Goal: Find specific page/section

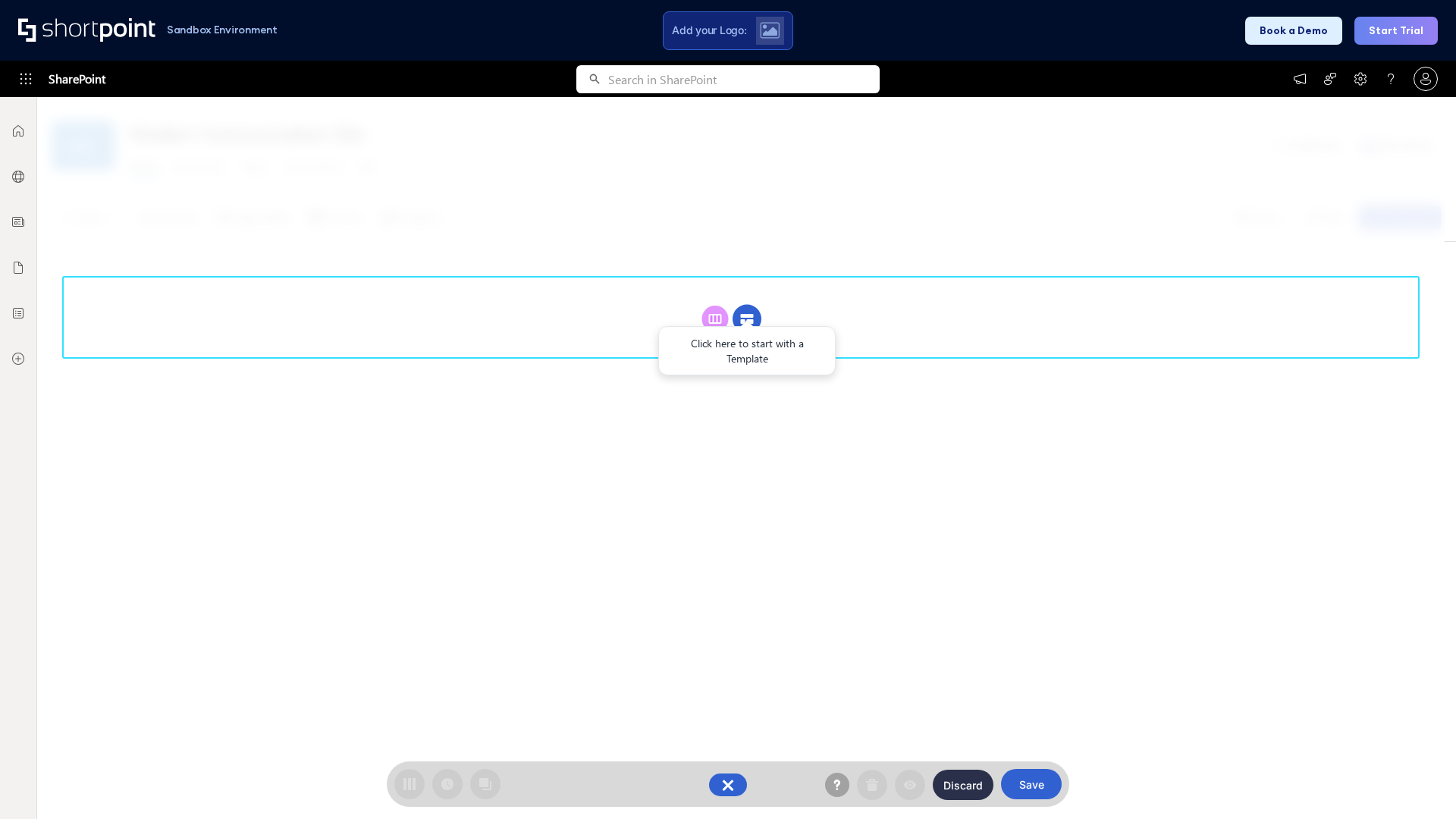
click at [747, 319] on circle at bounding box center [747, 319] width 28 height 28
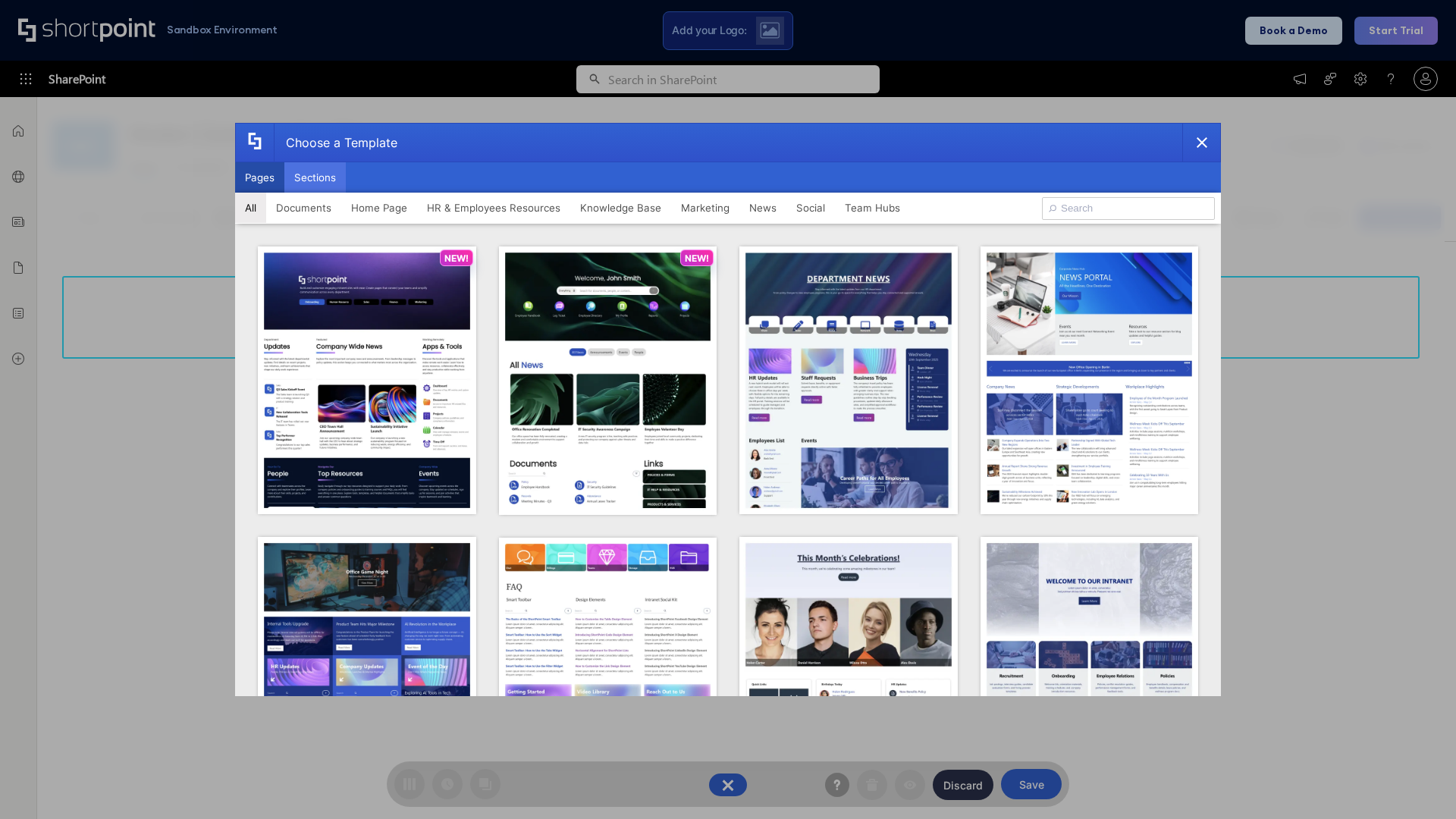
click at [315, 178] on button "Sections" at bounding box center [315, 177] width 62 height 30
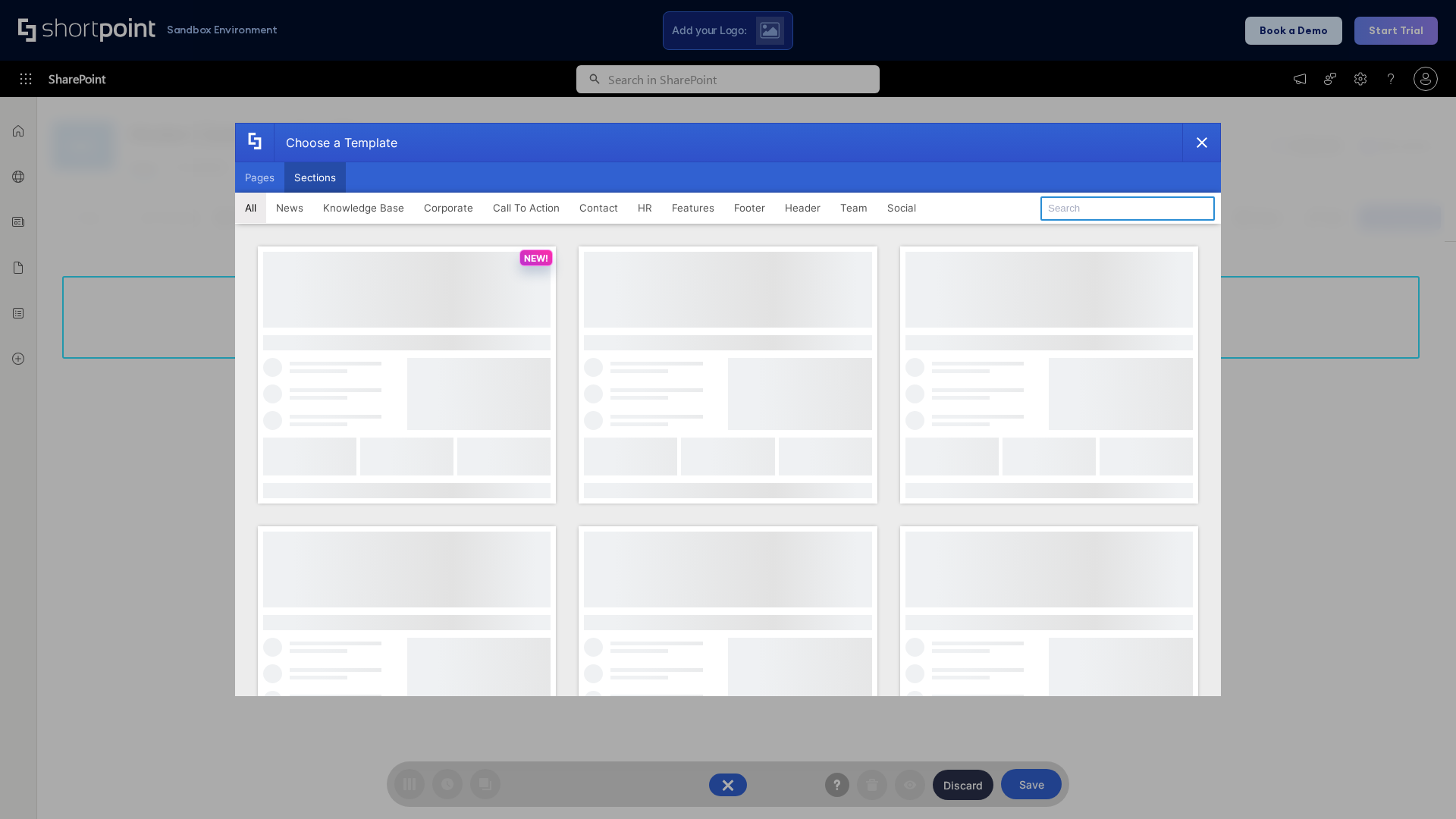
type input "Teams Basics"
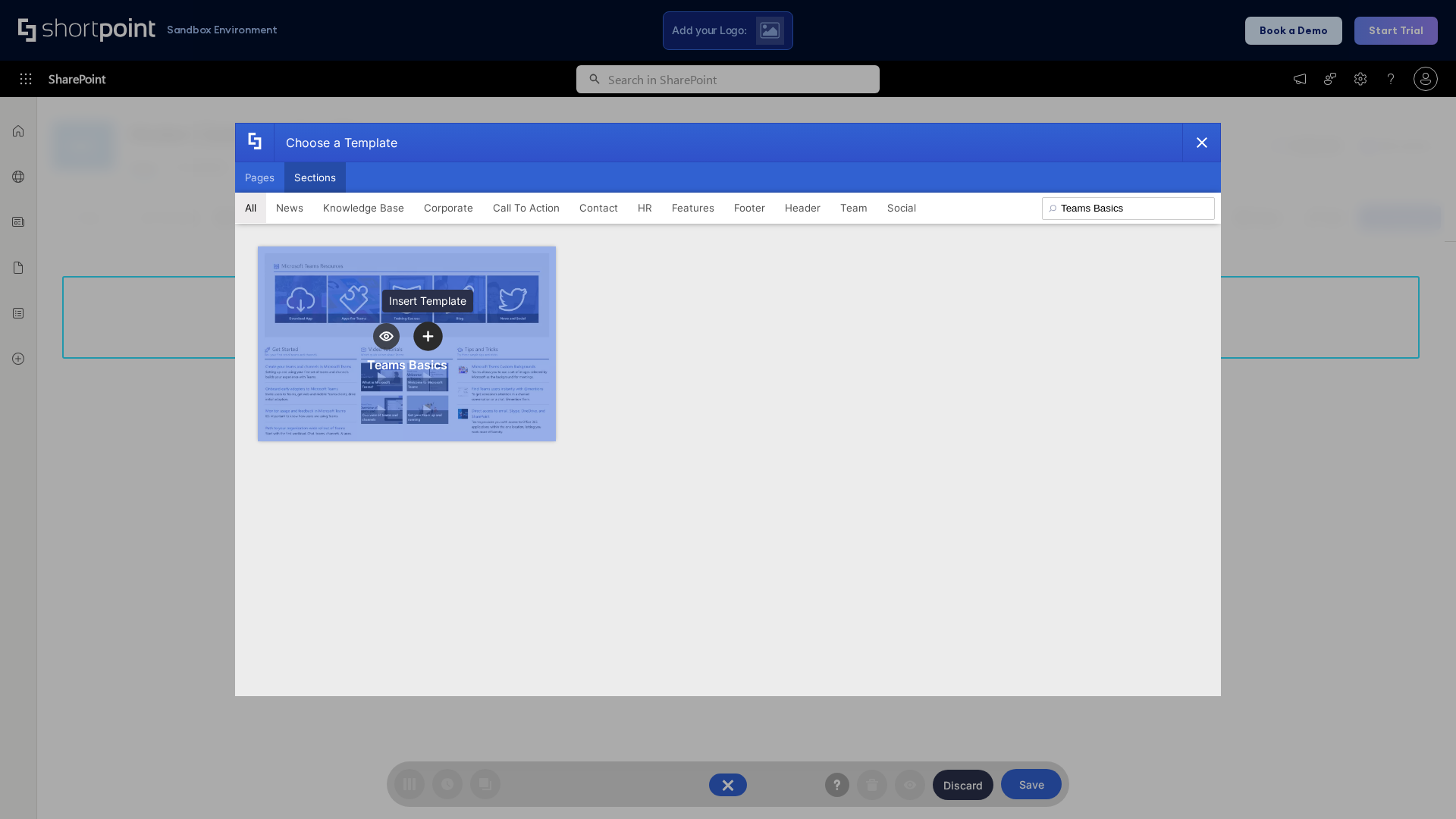
click at [428, 336] on icon "template selector" at bounding box center [427, 335] width 11 height 11
